Goal: Information Seeking & Learning: Learn about a topic

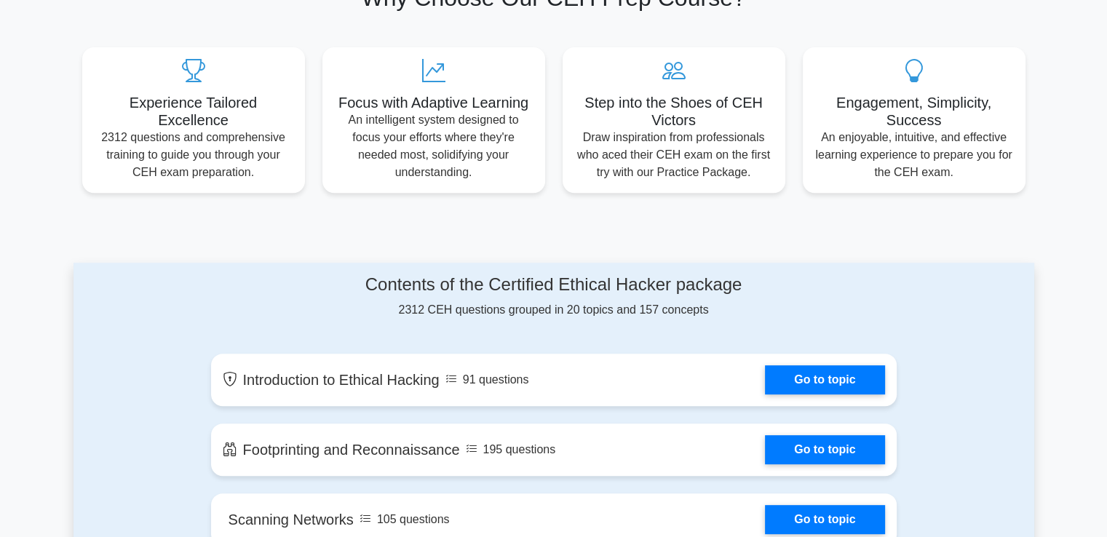
scroll to position [510, 0]
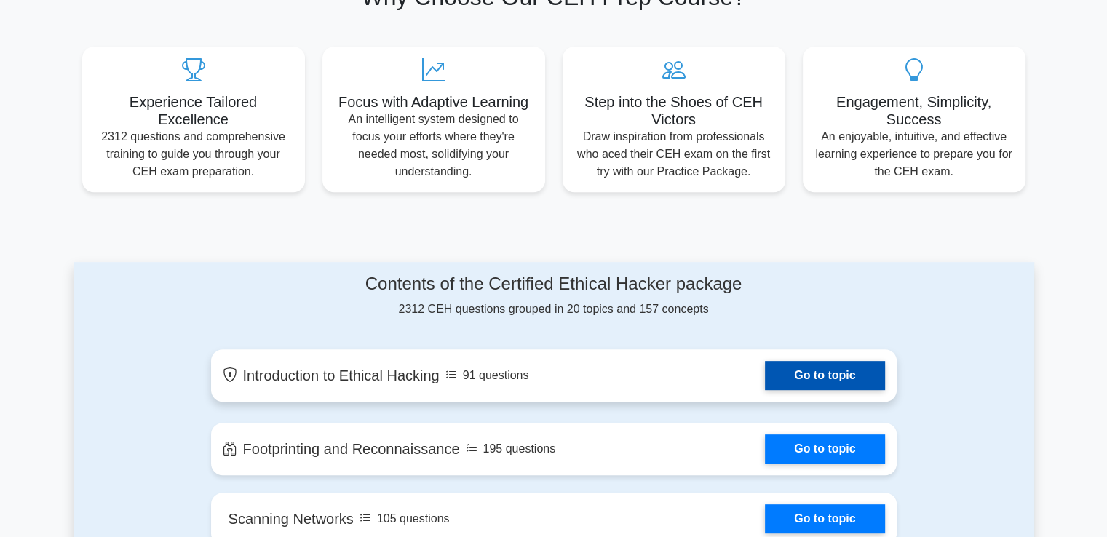
click at [815, 387] on link "Go to topic" at bounding box center [824, 375] width 119 height 29
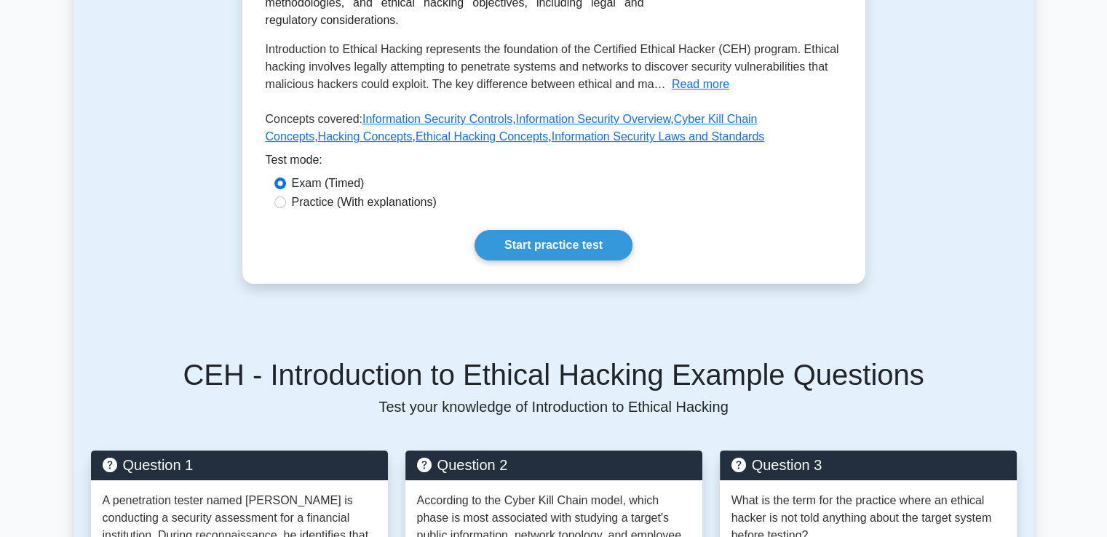
scroll to position [286, 0]
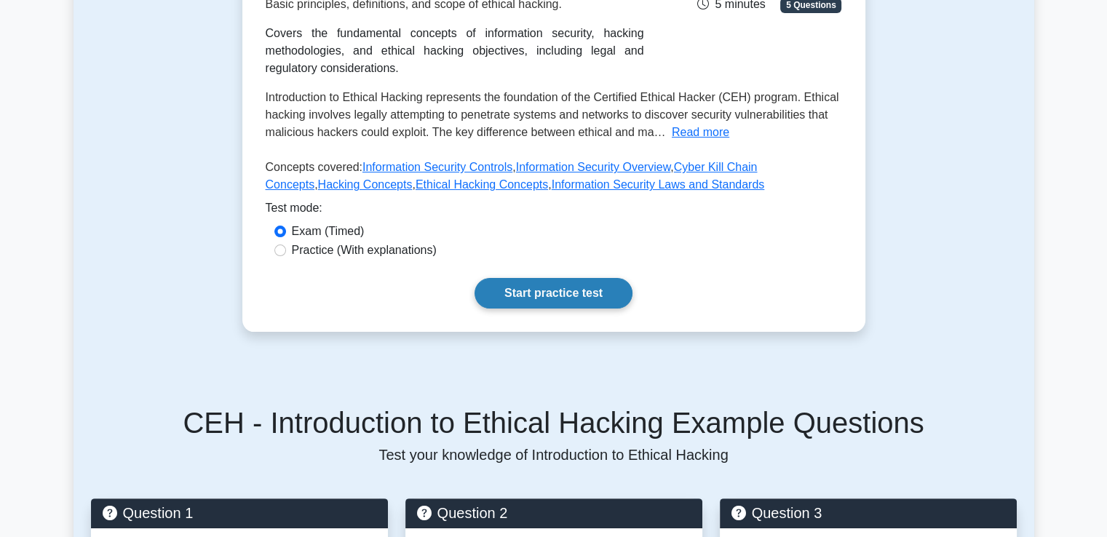
click at [608, 289] on link "Start practice test" at bounding box center [554, 293] width 158 height 31
